Goal: Task Accomplishment & Management: Manage account settings

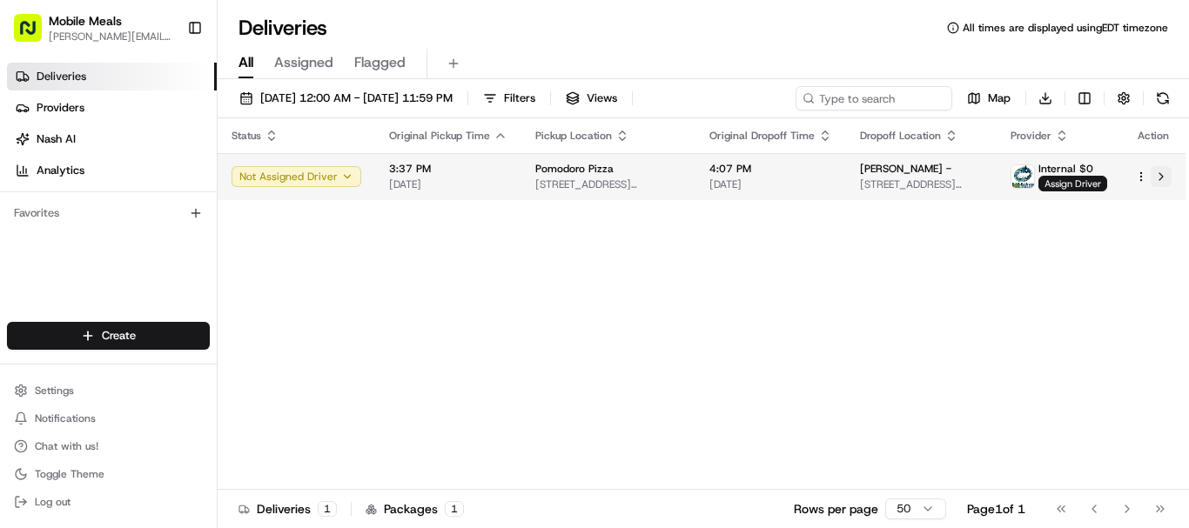
click at [1163, 177] on button at bounding box center [1160, 176] width 21 height 21
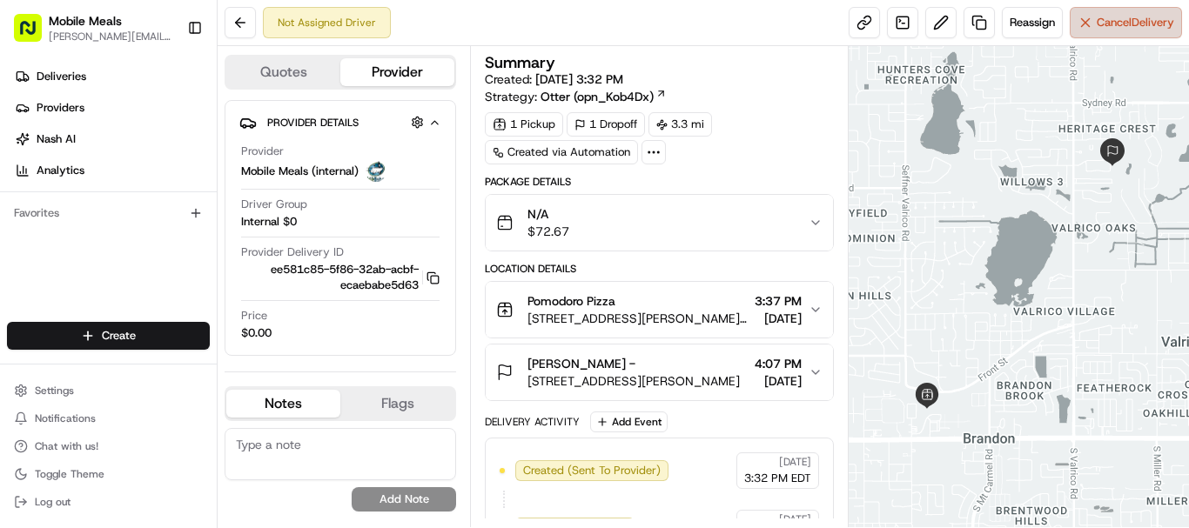
click at [1103, 19] on span "Cancel Delivery" at bounding box center [1134, 23] width 77 height 16
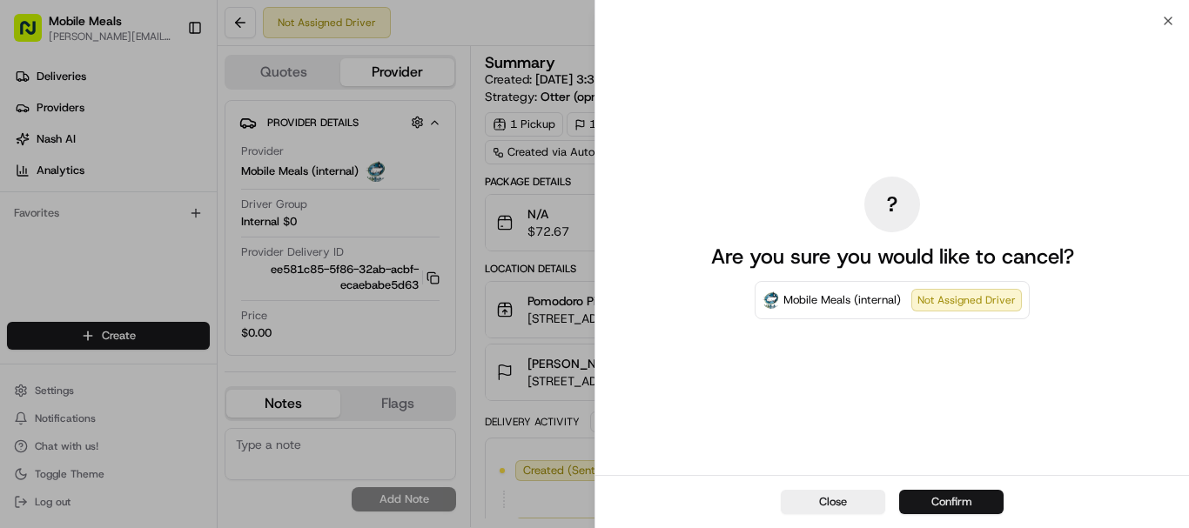
click at [985, 498] on button "Confirm" at bounding box center [951, 502] width 104 height 24
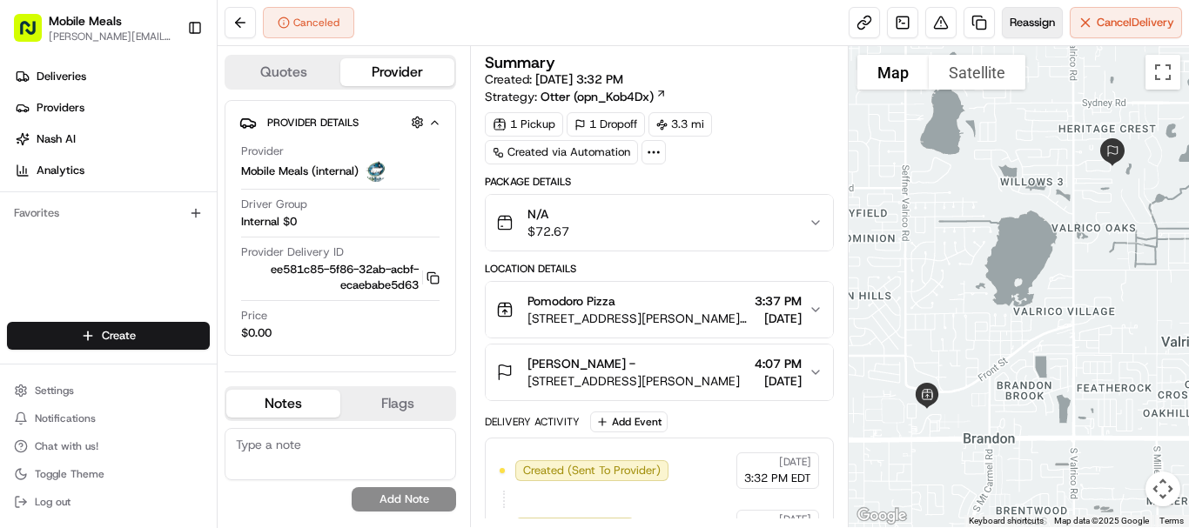
click at [1033, 18] on span "Reassign" at bounding box center [1031, 23] width 45 height 16
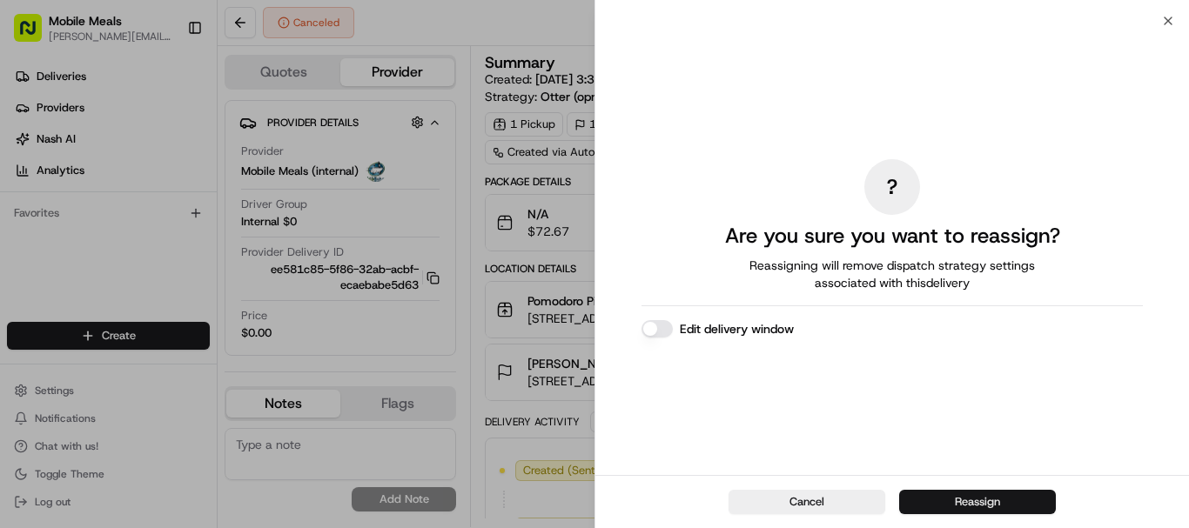
click at [985, 505] on button "Reassign" at bounding box center [977, 502] width 157 height 24
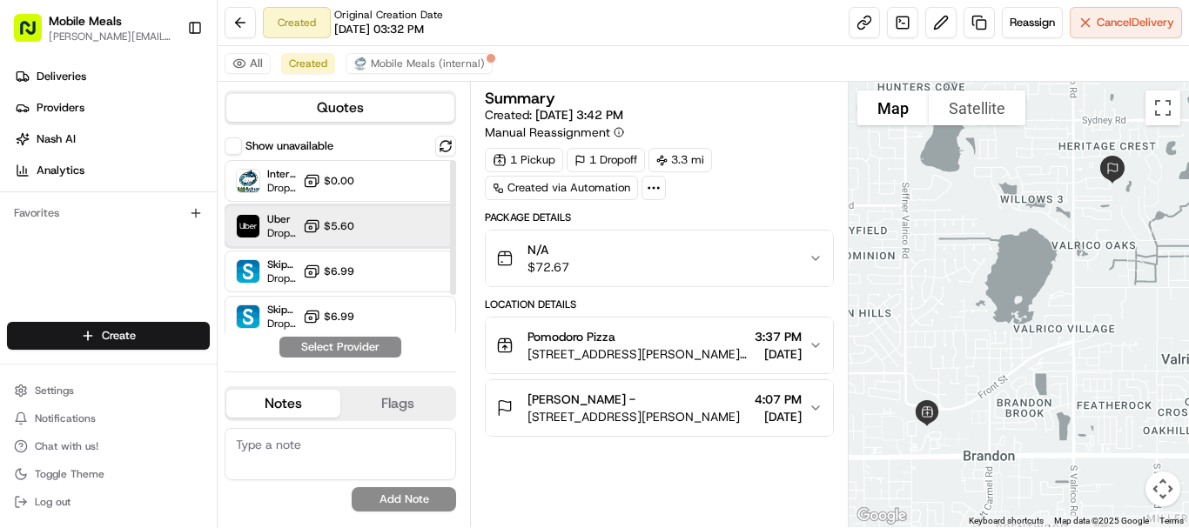
click at [381, 217] on div "Uber Dropoff ETA 34 minutes $5.60" at bounding box center [340, 226] width 231 height 42
click at [370, 345] on button "Assign Provider" at bounding box center [340, 347] width 124 height 21
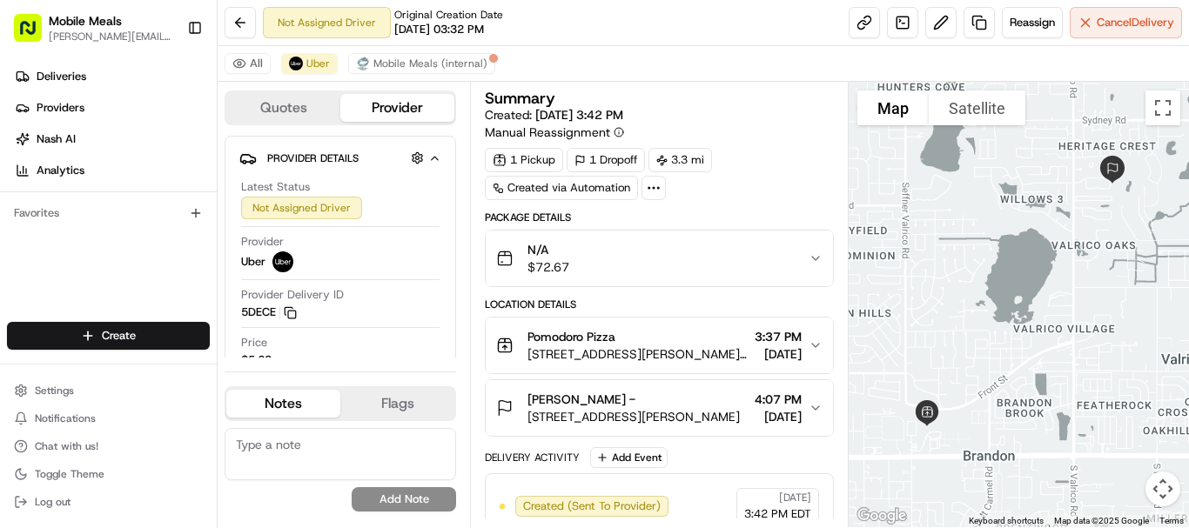
click at [734, 35] on div "Not Assigned Driver Original Creation Date [DATE] 03:32 PM Reassign Cancel Deli…" at bounding box center [703, 23] width 971 height 46
click at [65, 80] on span "Deliveries" at bounding box center [62, 77] width 50 height 16
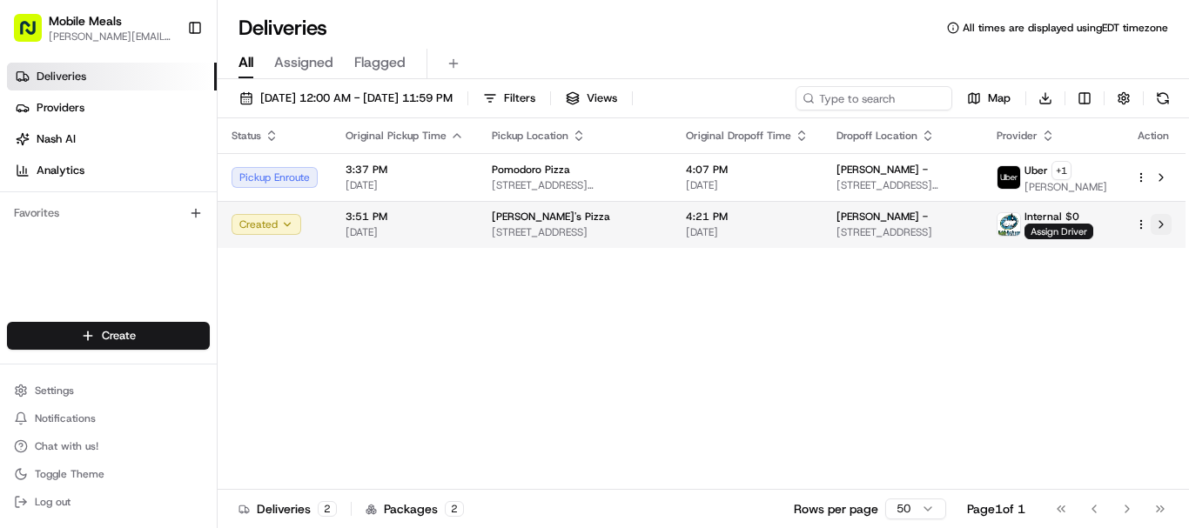
click at [1162, 223] on button at bounding box center [1160, 224] width 21 height 21
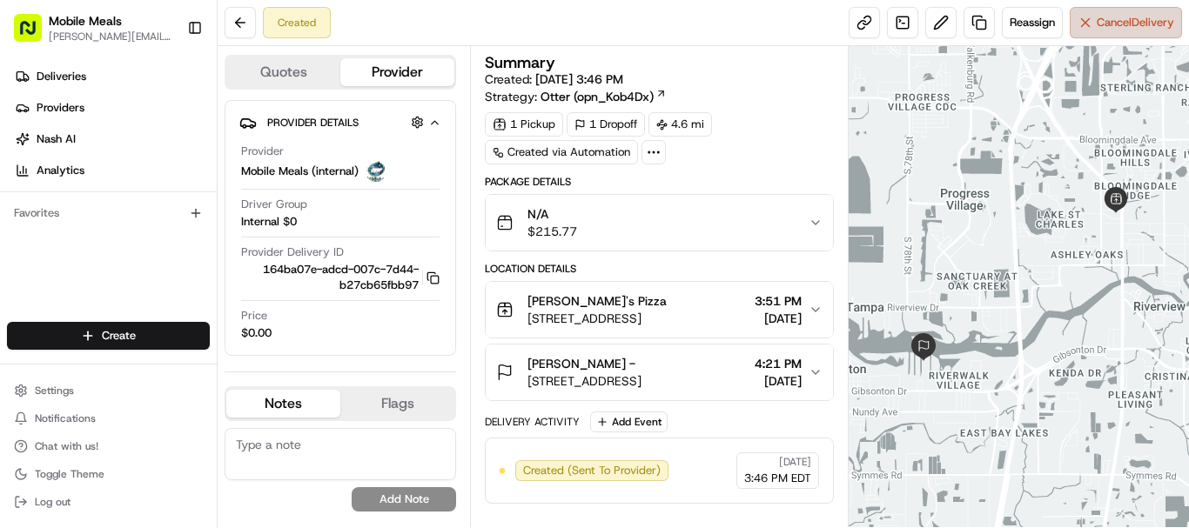
click at [1120, 17] on span "Cancel Delivery" at bounding box center [1134, 23] width 77 height 16
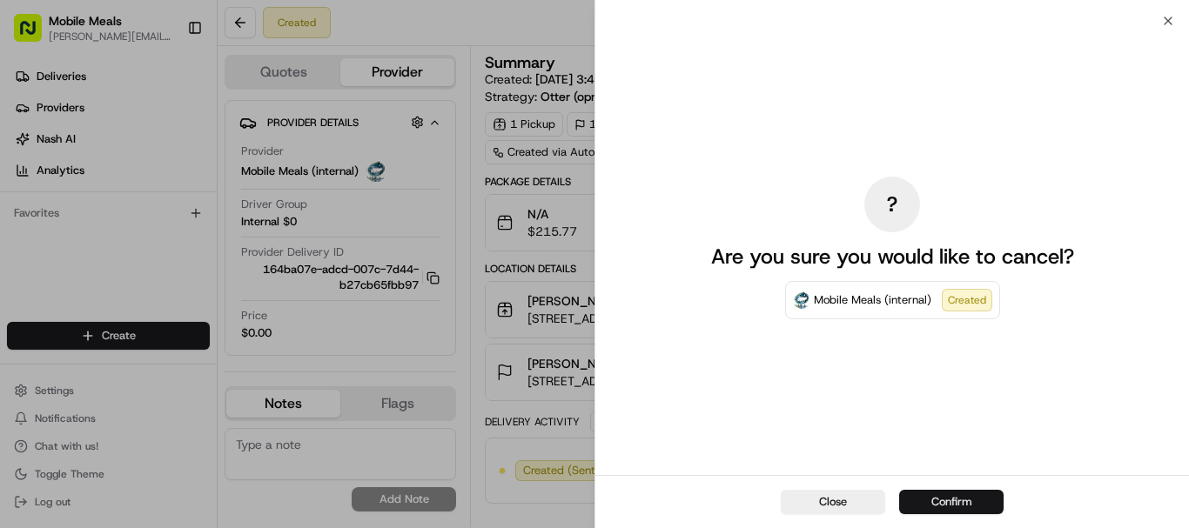
click at [962, 495] on button "Confirm" at bounding box center [951, 502] width 104 height 24
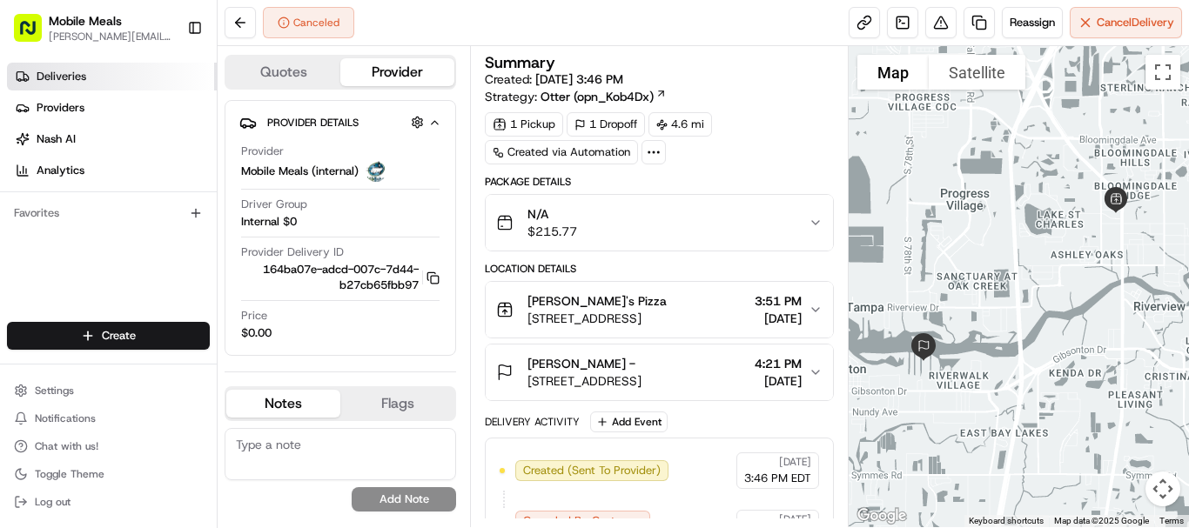
click at [138, 81] on link "Deliveries" at bounding box center [112, 77] width 210 height 28
